Goal: Navigation & Orientation: Find specific page/section

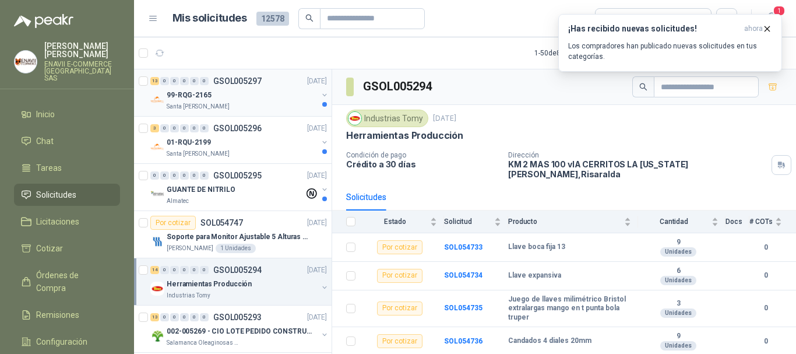
click at [262, 91] on div "99-RQG-2165" at bounding box center [242, 95] width 151 height 14
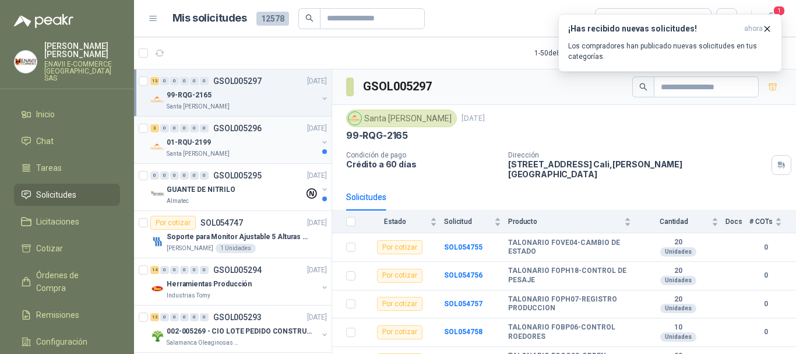
click at [285, 143] on div "01-RQU-2199" at bounding box center [242, 142] width 151 height 14
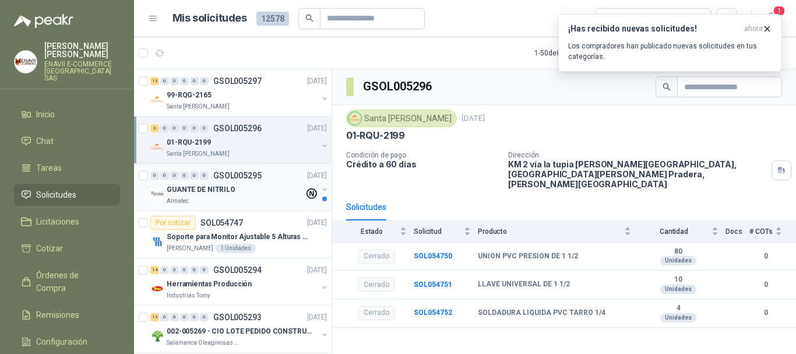
click at [264, 201] on div "Almatec" at bounding box center [235, 200] width 137 height 9
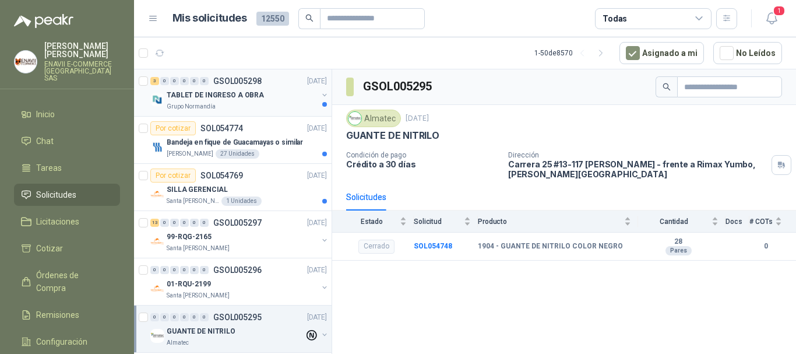
click at [249, 102] on div "Grupo Normandía" at bounding box center [242, 106] width 151 height 9
